Goal: Task Accomplishment & Management: Manage account settings

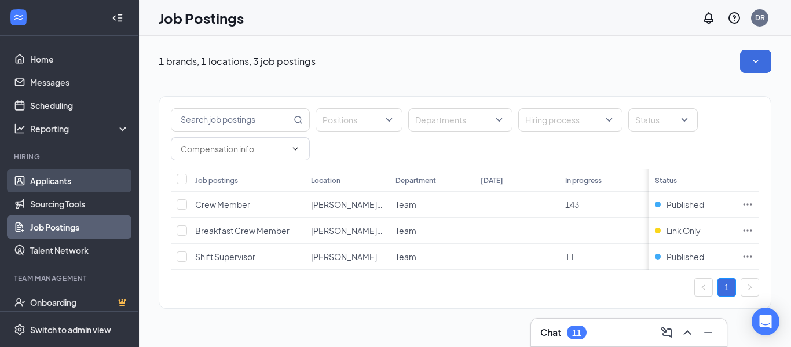
click at [54, 180] on link "Applicants" at bounding box center [79, 180] width 99 height 23
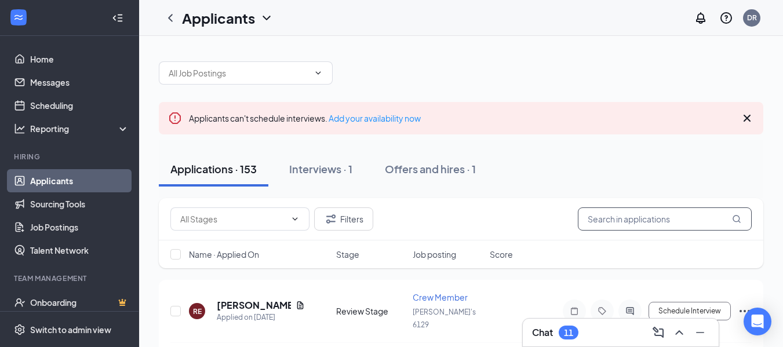
click at [597, 220] on input "text" at bounding box center [665, 218] width 174 height 23
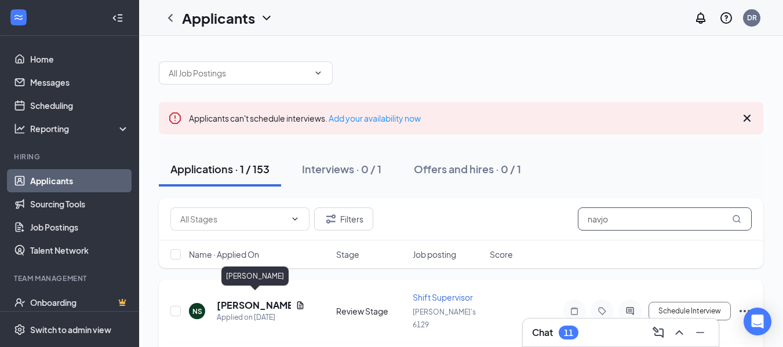
type input "navjo"
click at [258, 299] on h5 "[PERSON_NAME]" at bounding box center [254, 305] width 74 height 13
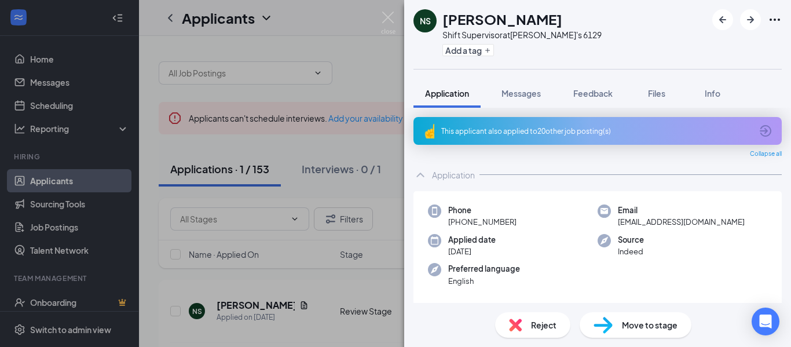
click at [649, 326] on span "Move to stage" at bounding box center [650, 325] width 56 height 13
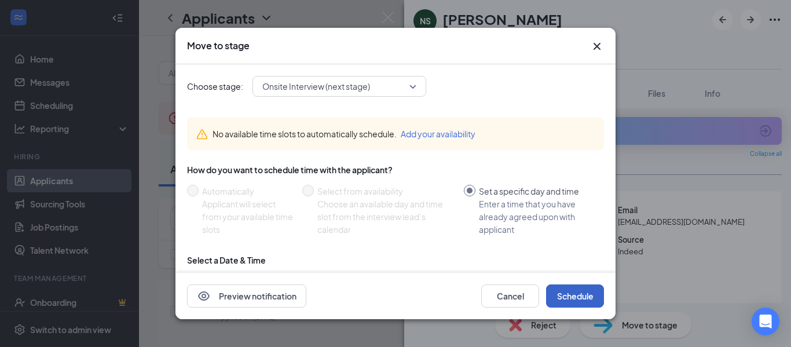
click at [575, 292] on button "Schedule" at bounding box center [575, 295] width 58 height 23
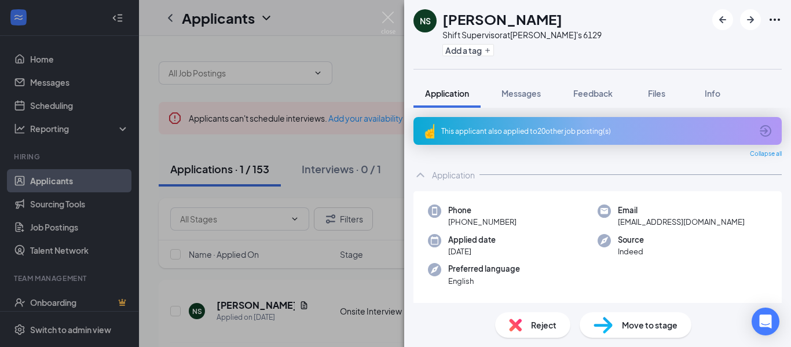
click at [659, 326] on span "Move to stage" at bounding box center [650, 325] width 56 height 13
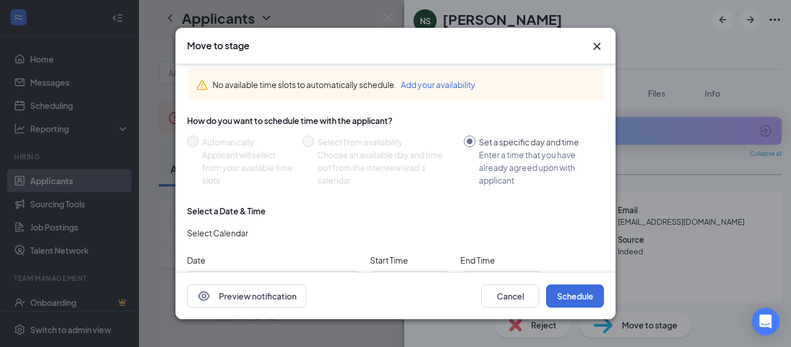
scroll to position [100, 0]
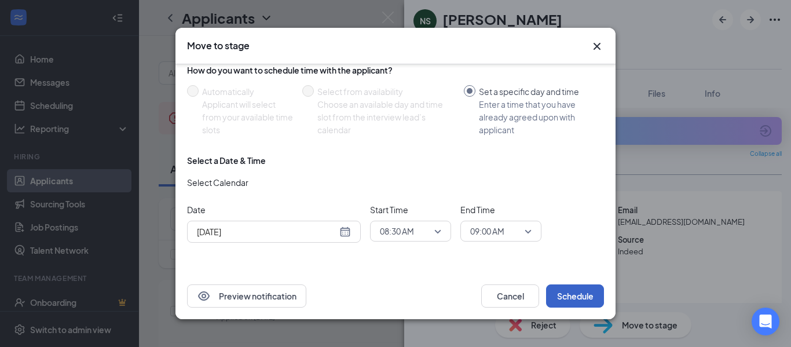
click at [577, 293] on button "Schedule" at bounding box center [575, 295] width 58 height 23
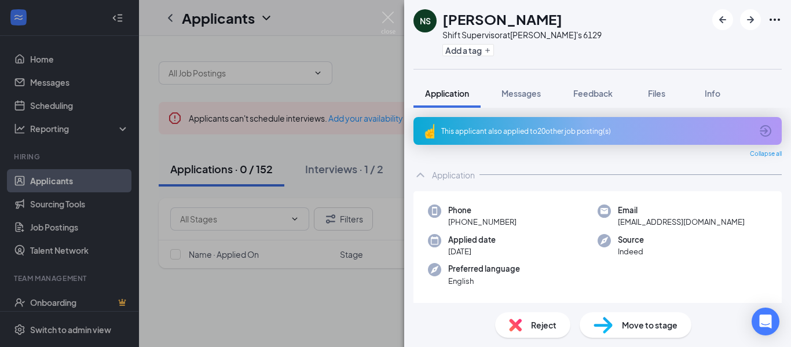
click at [624, 323] on span "Move to stage" at bounding box center [650, 325] width 56 height 13
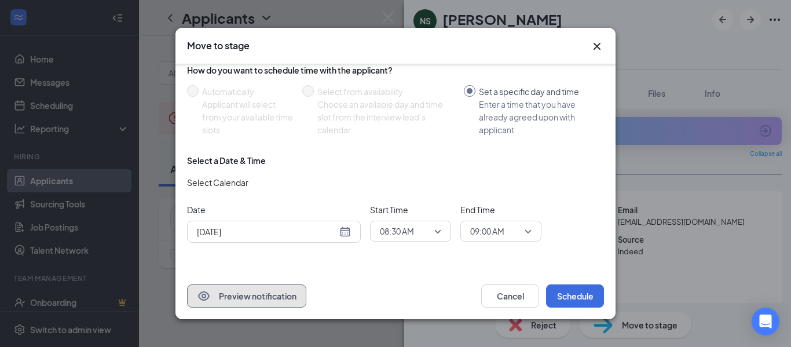
click at [255, 297] on button "Preview notification" at bounding box center [246, 295] width 119 height 23
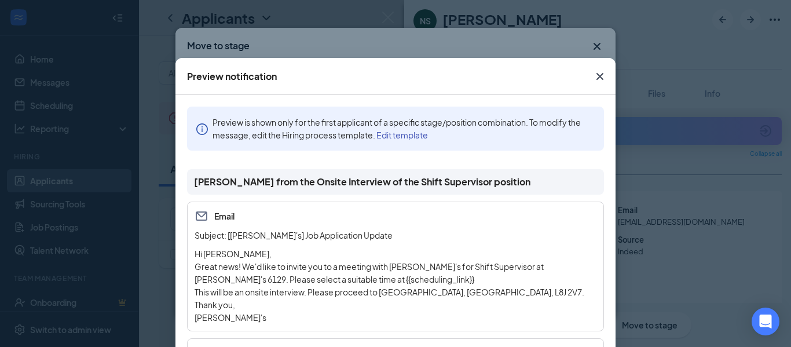
click at [594, 72] on icon "Cross" at bounding box center [600, 77] width 14 height 14
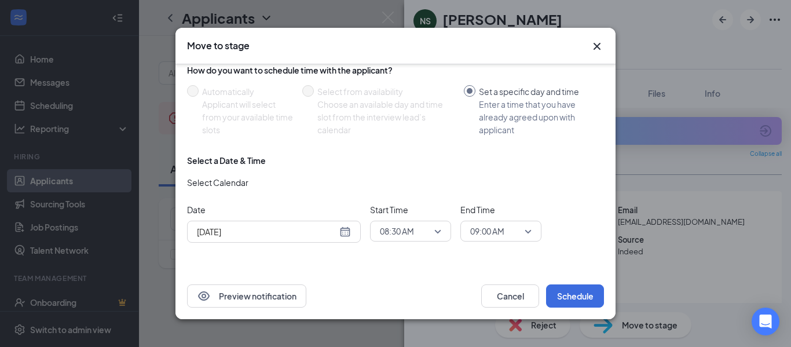
click at [597, 46] on icon "Cross" at bounding box center [597, 46] width 7 height 7
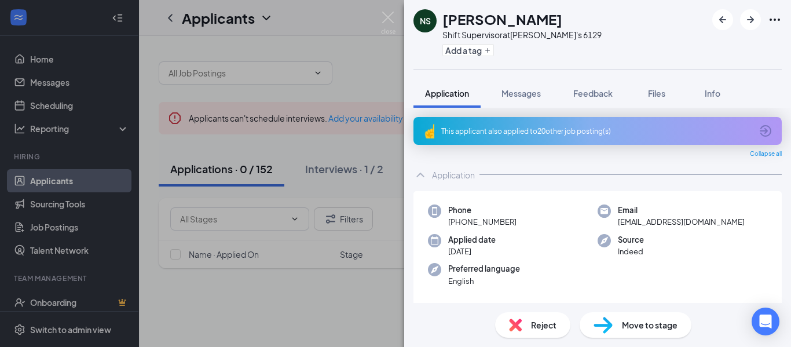
click at [640, 323] on span "Move to stage" at bounding box center [650, 325] width 56 height 13
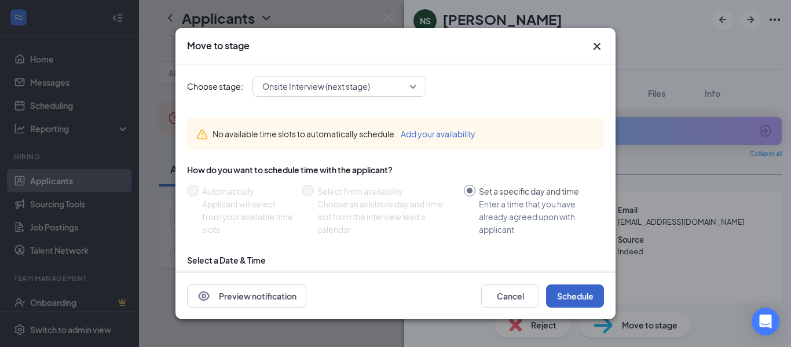
click at [586, 297] on button "Schedule" at bounding box center [575, 295] width 58 height 23
